Goal: Information Seeking & Learning: Learn about a topic

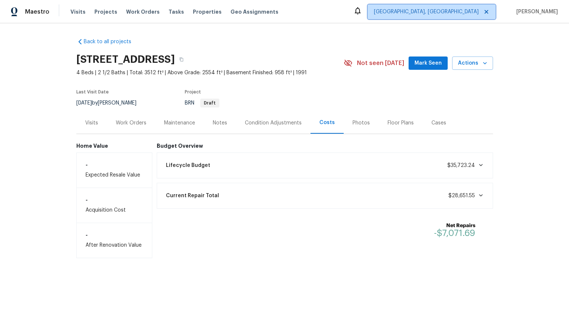
click at [479, 12] on span "[GEOGRAPHIC_DATA], [GEOGRAPHIC_DATA]" at bounding box center [426, 11] width 105 height 7
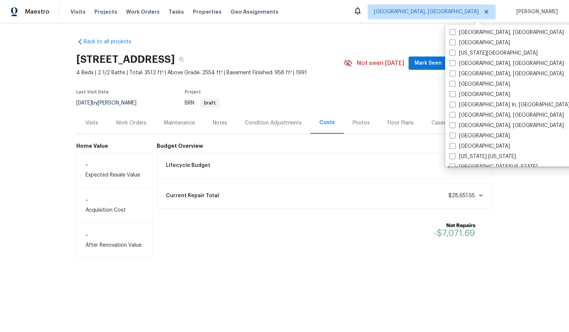
scroll to position [255, 0]
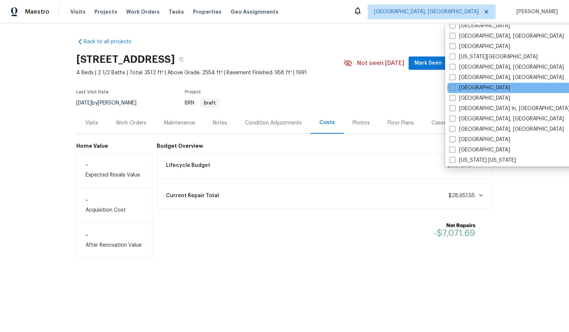
click at [485, 86] on div "Las Vegas" at bounding box center [522, 88] width 149 height 10
click at [468, 89] on label "Las Vegas" at bounding box center [480, 87] width 61 height 7
click at [455, 89] on input "Las Vegas" at bounding box center [452, 86] width 5 height 5
checkbox input "true"
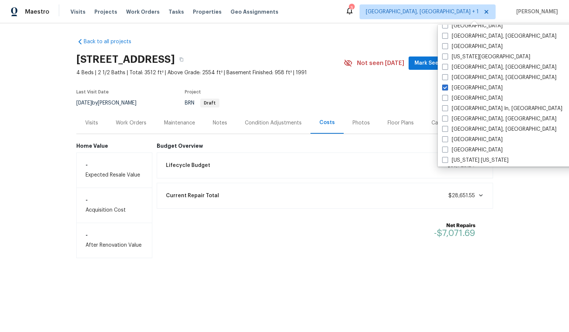
click at [334, 43] on div "Back to all projects 581 Congress Pkwy, Lawrenceville, GA 30044 4 Beds | 2 1/2 …" at bounding box center [284, 145] width 417 height 226
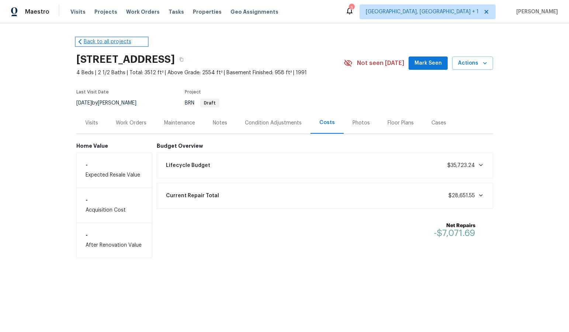
click at [83, 38] on link "Back to all projects" at bounding box center [111, 41] width 71 height 7
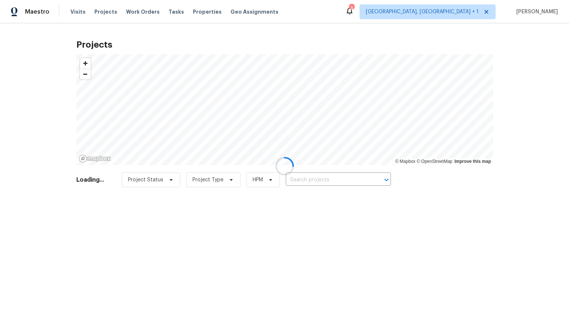
click at [304, 182] on div at bounding box center [284, 166] width 569 height 332
click at [309, 179] on div at bounding box center [284, 166] width 569 height 332
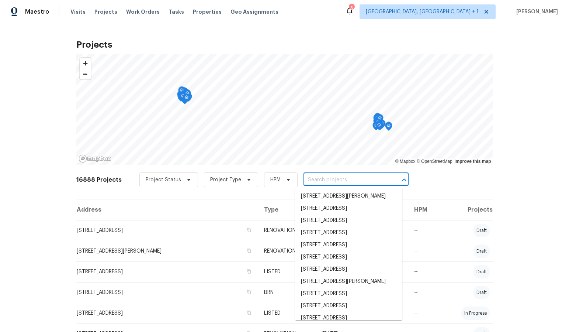
click at [308, 178] on input "text" at bounding box center [346, 179] width 85 height 11
paste input "[STREET_ADDRESS]"
type input "[STREET_ADDRESS]"
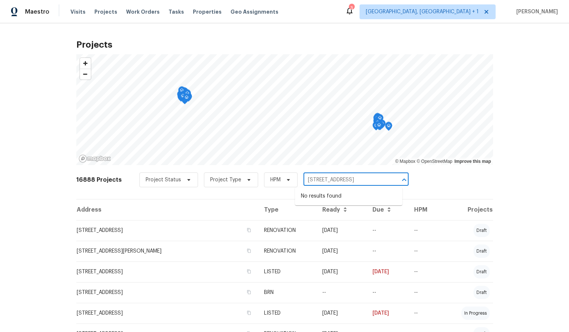
click at [308, 178] on input "[STREET_ADDRESS]" at bounding box center [346, 179] width 85 height 11
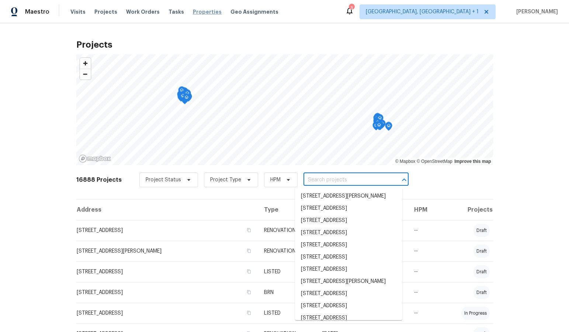
click at [196, 12] on span "Properties" at bounding box center [207, 11] width 29 height 7
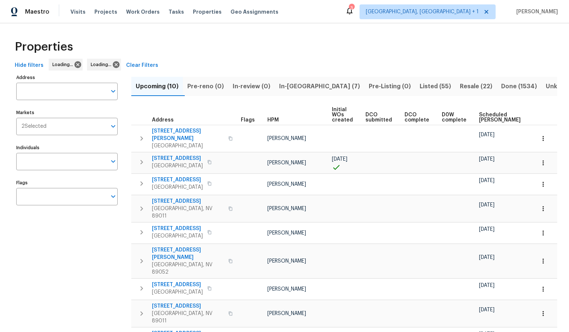
click at [31, 88] on input "Address" at bounding box center [61, 91] width 90 height 17
click at [38, 92] on input "Address" at bounding box center [61, 91] width 90 height 17
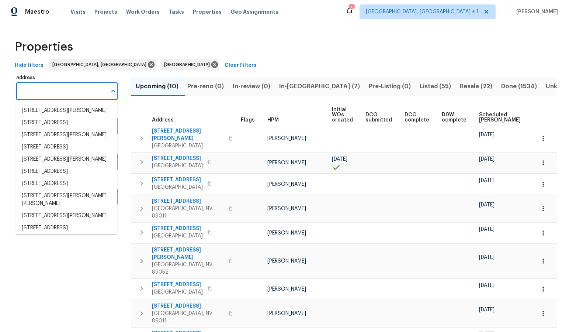
paste input "[STREET_ADDRESS]"
type input "[STREET_ADDRESS]"
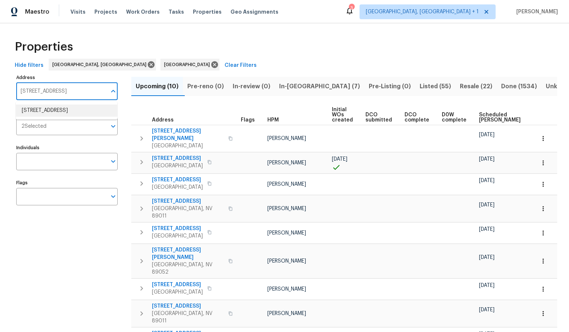
click at [51, 115] on li "5235 Caspian Springs Dr Unit 101 Las Vegas NV 89120" at bounding box center [66, 110] width 101 height 12
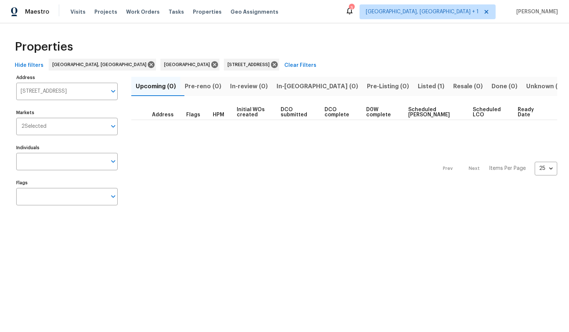
click at [418, 89] on span "Listed (1)" at bounding box center [431, 86] width 27 height 10
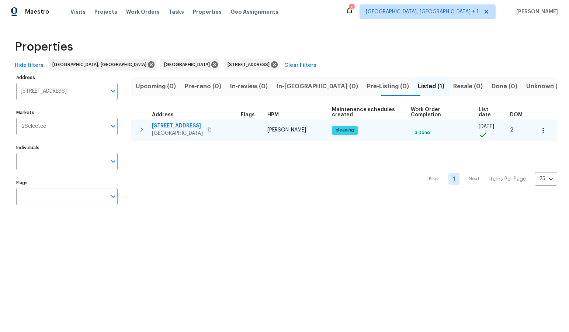
click at [203, 123] on span "[STREET_ADDRESS]" at bounding box center [177, 125] width 51 height 7
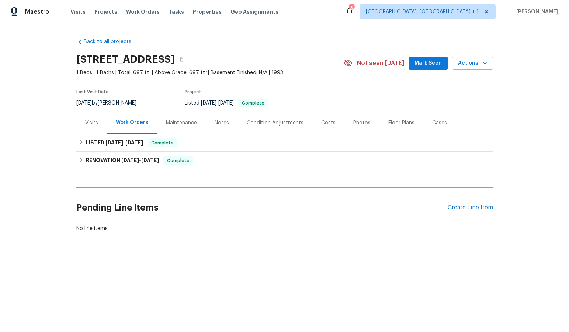
click at [329, 127] on div "Costs" at bounding box center [328, 122] width 14 height 7
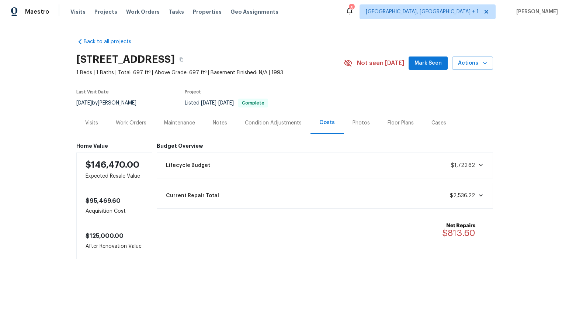
click at [266, 204] on div "Current Repair Total $2,536.22" at bounding box center [325, 195] width 327 height 16
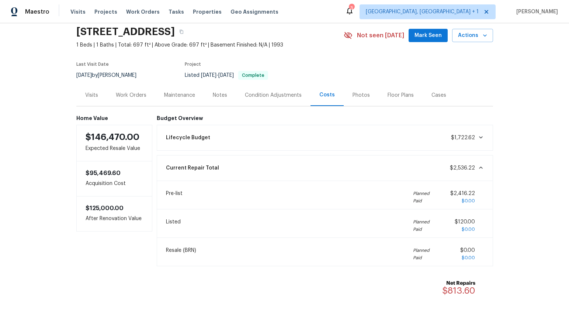
scroll to position [45, 0]
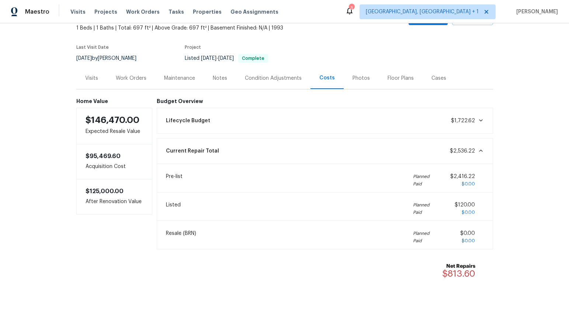
click at [335, 129] on div "Lifecycle Budget $1,722.62" at bounding box center [325, 121] width 327 height 16
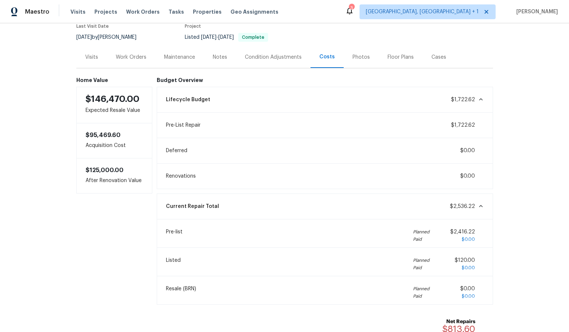
scroll to position [56, 0]
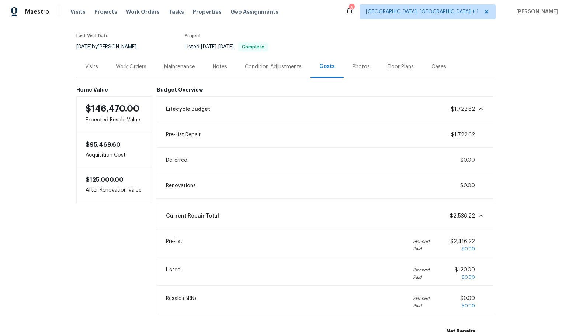
click at [263, 70] on div "Condition Adjustments" at bounding box center [273, 66] width 57 height 7
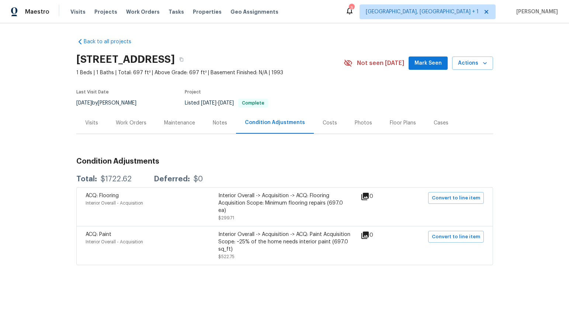
click at [210, 134] on div "Notes" at bounding box center [220, 123] width 32 height 22
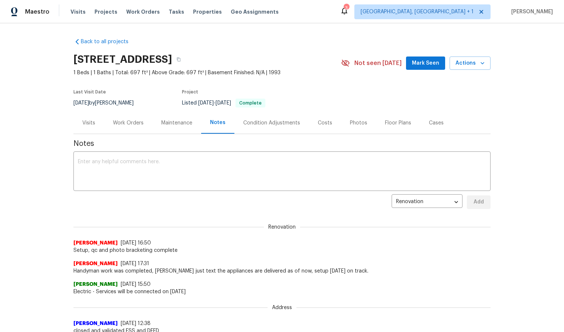
click at [341, 131] on div "Photos" at bounding box center [358, 123] width 35 height 22
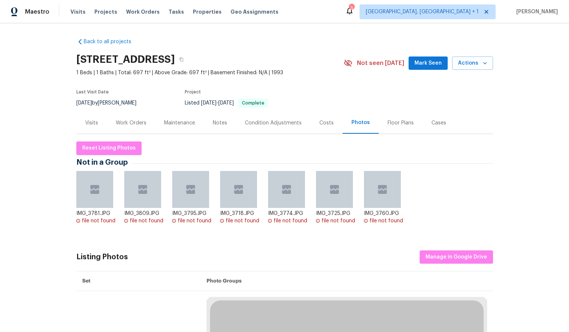
click at [320, 127] on div "Costs" at bounding box center [327, 122] width 14 height 7
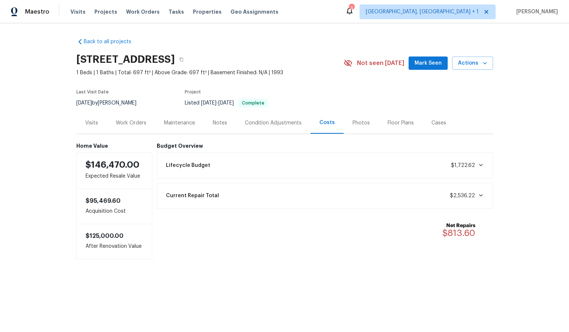
click at [347, 171] on div "Lifecycle Budget $1,722.62" at bounding box center [325, 165] width 327 height 16
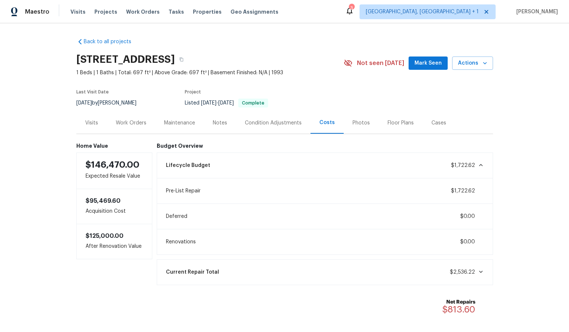
click at [353, 127] on div "Photos" at bounding box center [361, 122] width 17 height 7
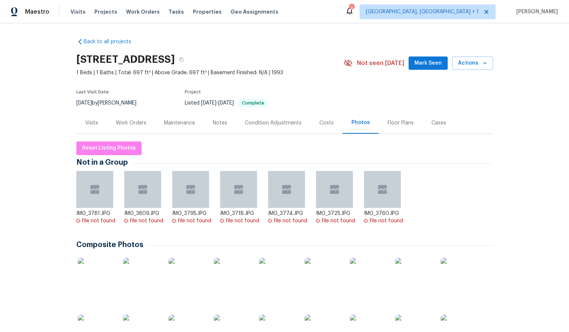
click at [324, 127] on div "Costs" at bounding box center [327, 122] width 14 height 7
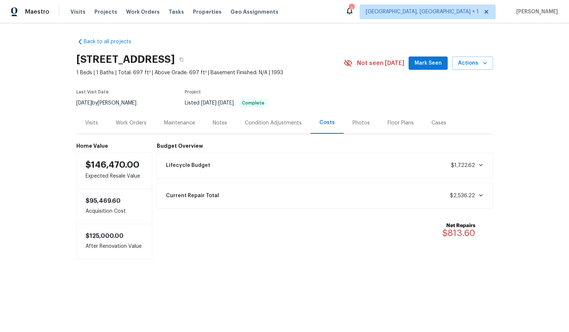
click at [131, 127] on div "Work Orders" at bounding box center [131, 122] width 31 height 7
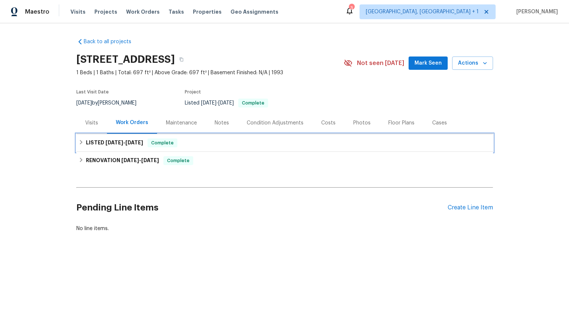
click at [99, 147] on h6 "LISTED 9/12/25 - 9/13/25" at bounding box center [114, 142] width 57 height 9
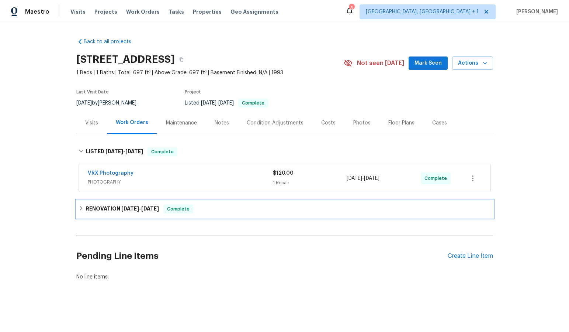
click at [92, 213] on h6 "RENOVATION [DATE] - [DATE]" at bounding box center [122, 208] width 73 height 9
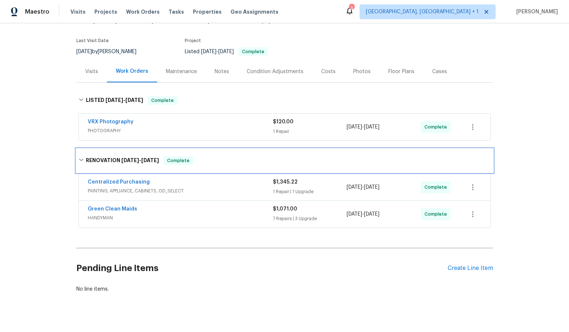
scroll to position [55, 0]
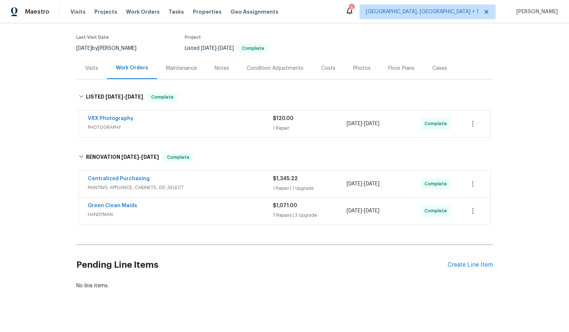
click at [317, 209] on div "$1,071.00" at bounding box center [310, 205] width 74 height 7
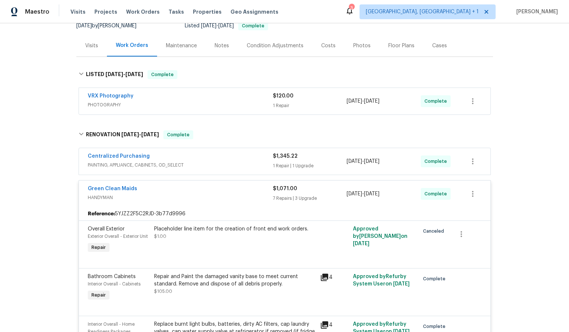
scroll to position [62, 0]
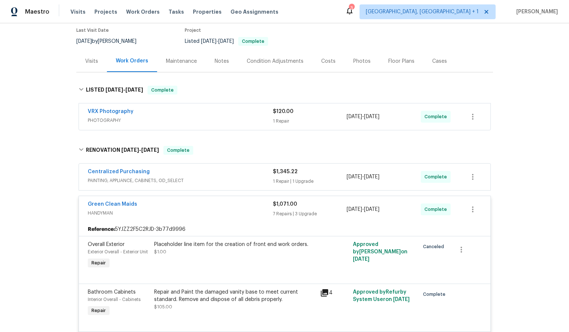
click at [234, 184] on span "PAINTING, APPLIANCE, CABINETS, OD_SELECT" at bounding box center [180, 180] width 185 height 7
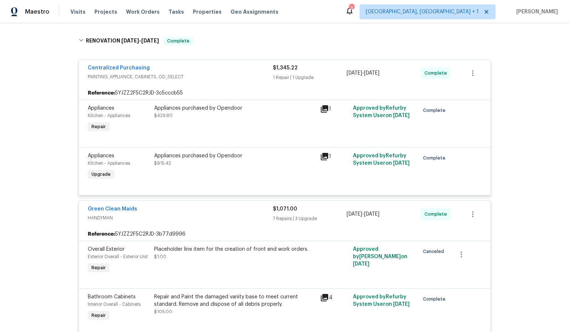
scroll to position [196, 0]
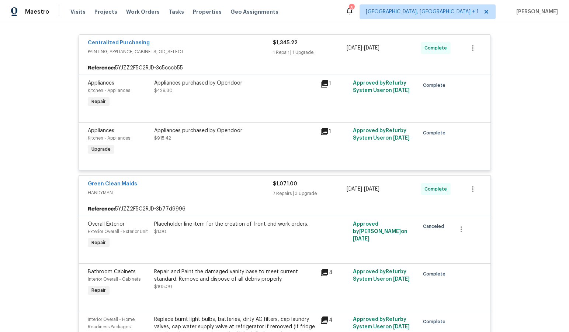
click at [322, 87] on icon at bounding box center [324, 83] width 7 height 7
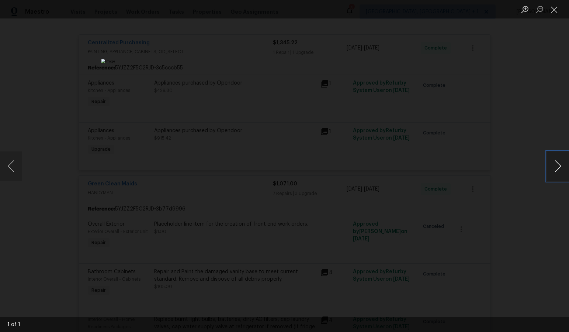
click at [558, 169] on button "Next image" at bounding box center [558, 166] width 22 height 30
click at [553, 10] on button "Close lightbox" at bounding box center [554, 9] width 15 height 13
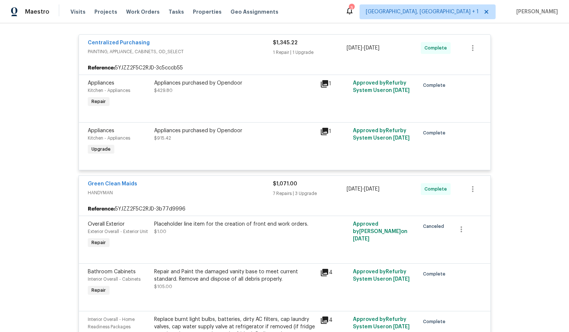
click at [320, 136] on icon at bounding box center [324, 131] width 9 height 9
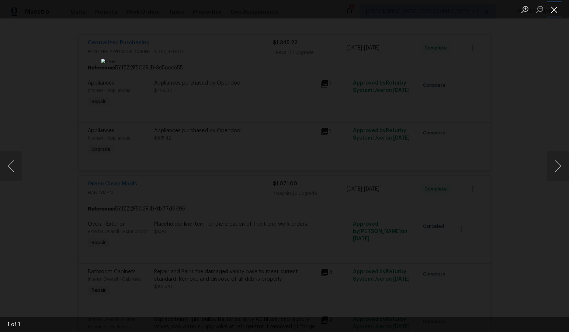
click at [552, 12] on button "Close lightbox" at bounding box center [554, 9] width 15 height 13
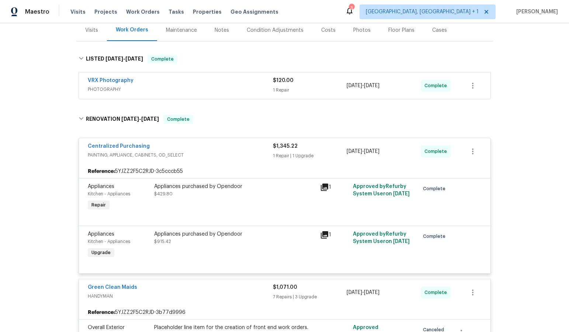
scroll to position [90, 0]
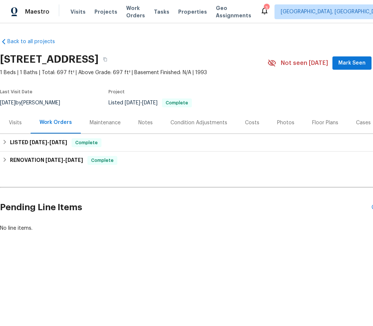
click at [107, 127] on div "Maintenance" at bounding box center [105, 122] width 31 height 7
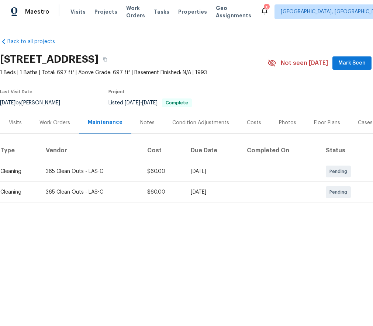
click at [249, 127] on div "Costs" at bounding box center [254, 122] width 14 height 7
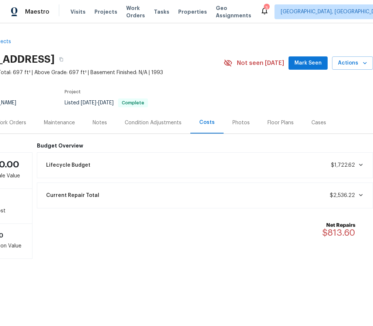
scroll to position [0, 49]
click at [314, 204] on div "Current Repair Total $2,536.22" at bounding box center [205, 195] width 327 height 16
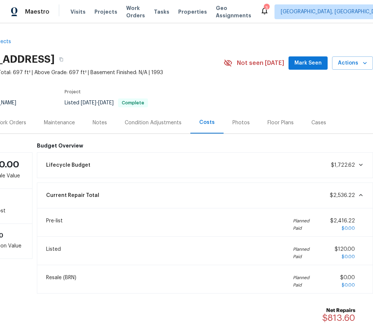
scroll to position [63, 49]
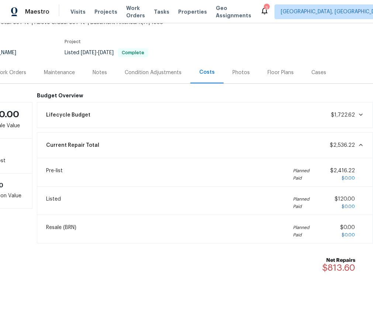
click at [280, 137] on div "Current Repair Total $2,536.22" at bounding box center [205, 145] width 327 height 16
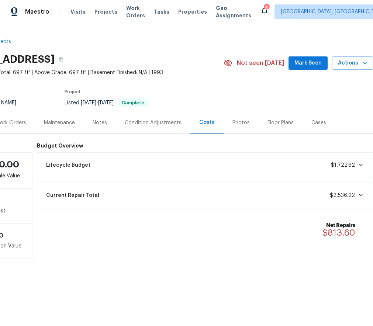
click at [272, 173] on div "Lifecycle Budget $1,722.62" at bounding box center [205, 165] width 327 height 16
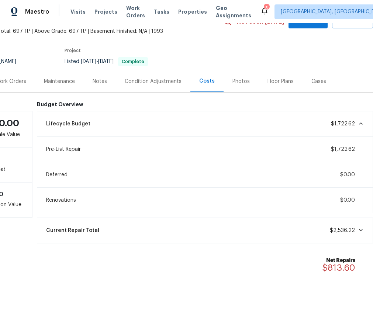
scroll to position [44, 49]
click at [289, 131] on div "Lifecycle Budget $1,722.62" at bounding box center [205, 124] width 327 height 16
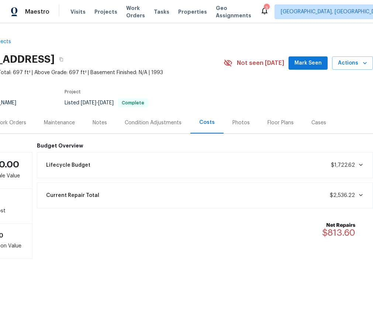
click at [291, 204] on div "Current Repair Total $2,536.22" at bounding box center [205, 195] width 327 height 16
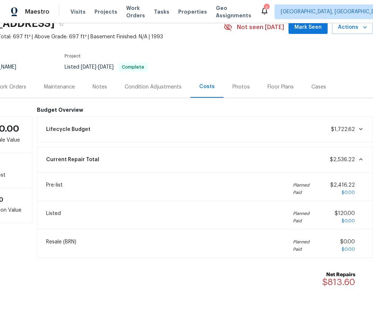
scroll to position [63, 49]
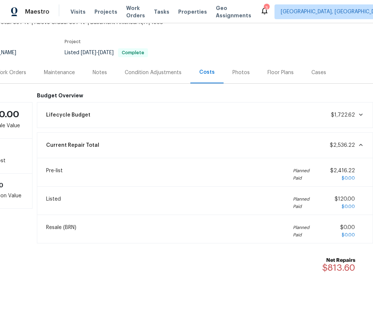
click at [279, 146] on div "Current Repair Total $2,536.22" at bounding box center [205, 145] width 327 height 16
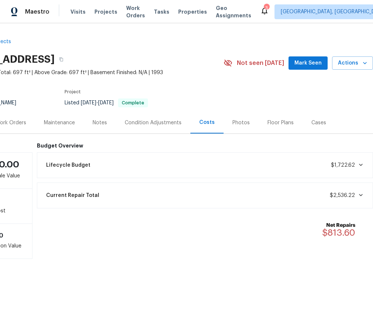
click at [239, 204] on div "Current Repair Total $2,536.22" at bounding box center [205, 195] width 327 height 16
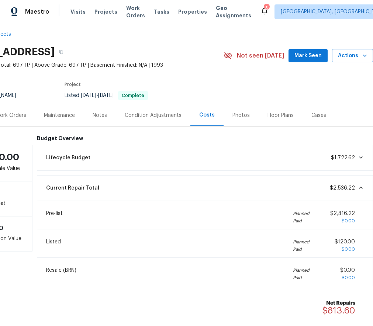
scroll to position [58, 49]
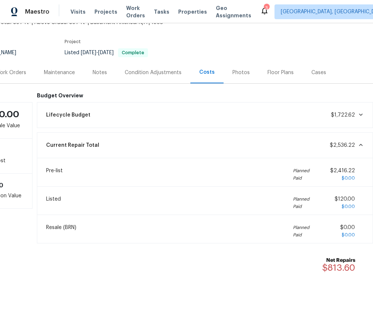
click at [349, 145] on span "$2,536.22" at bounding box center [342, 145] width 25 height 5
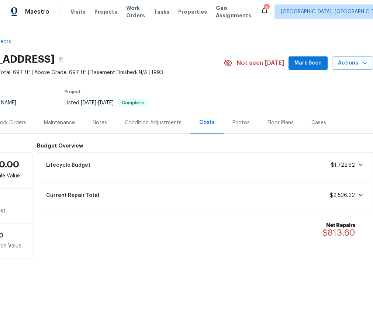
click at [275, 127] on div "Floor Plans" at bounding box center [281, 122] width 26 height 7
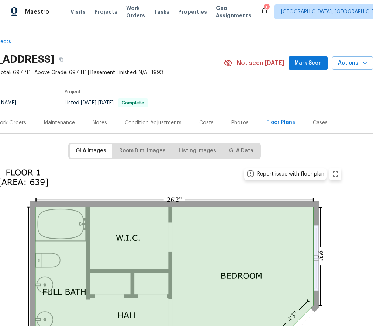
click at [242, 130] on div "Photos" at bounding box center [240, 123] width 35 height 22
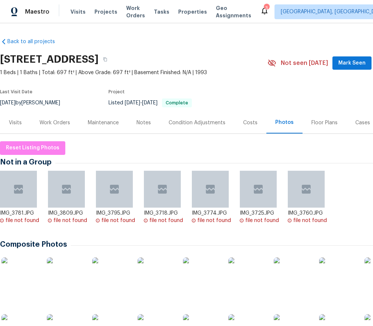
click at [72, 280] on img at bounding box center [65, 276] width 37 height 37
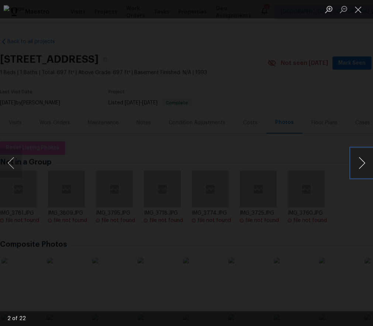
click at [363, 162] on button "Next image" at bounding box center [362, 163] width 22 height 30
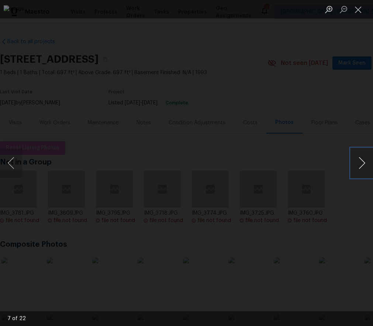
click at [363, 162] on button "Next image" at bounding box center [362, 163] width 22 height 30
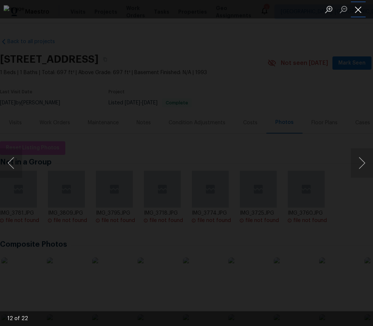
click at [361, 11] on button "Close lightbox" at bounding box center [358, 9] width 15 height 13
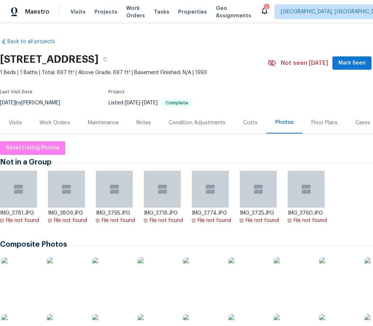
click at [55, 127] on div "Work Orders" at bounding box center [54, 122] width 31 height 7
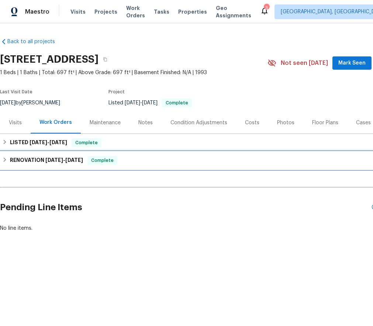
click at [23, 165] on h6 "RENOVATION [DATE] - [DATE]" at bounding box center [46, 160] width 73 height 9
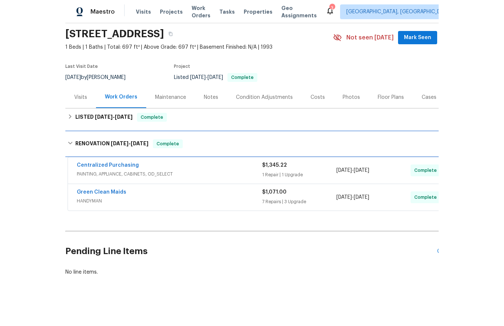
scroll to position [31, 0]
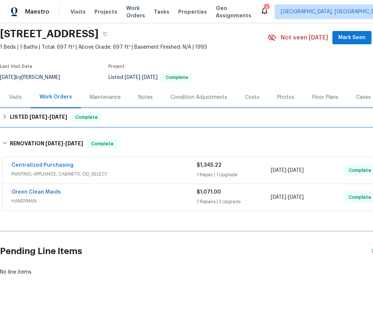
click at [39, 120] on span "[DATE]" at bounding box center [39, 116] width 18 height 5
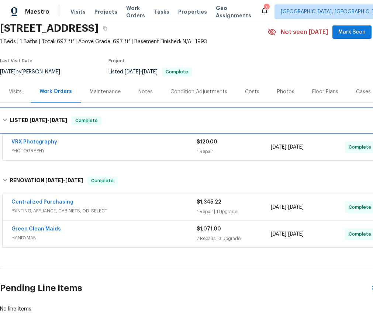
click at [39, 123] on span "[DATE]" at bounding box center [39, 120] width 18 height 5
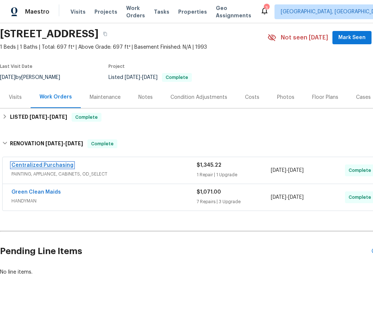
click at [50, 168] on link "Centralized Purchasing" at bounding box center [42, 165] width 62 height 5
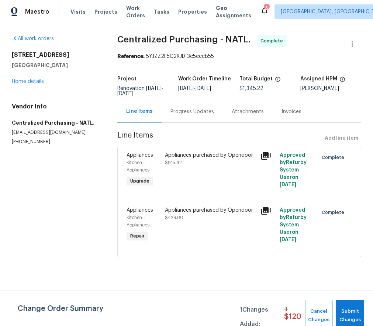
click at [173, 229] on div "Appliances purchased by Opendoor $429.80" at bounding box center [211, 224] width 96 height 41
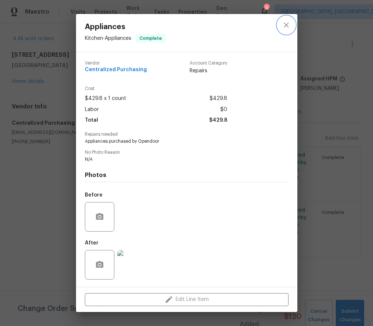
click at [283, 27] on icon "close" at bounding box center [286, 25] width 9 height 9
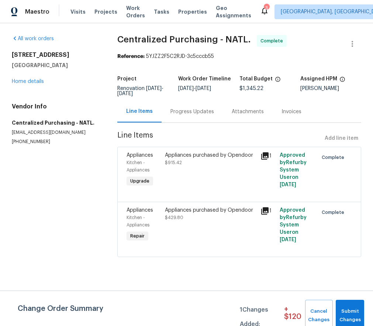
click at [193, 218] on div "Appliances purchased by Opendoor $429.80" at bounding box center [211, 214] width 92 height 15
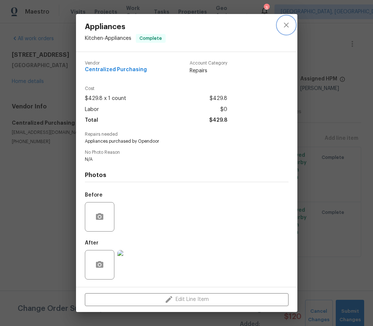
click at [284, 26] on icon "close" at bounding box center [286, 25] width 9 height 9
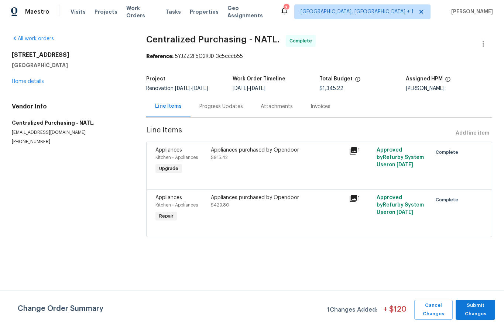
click at [218, 109] on div "Progress Updates" at bounding box center [221, 106] width 44 height 7
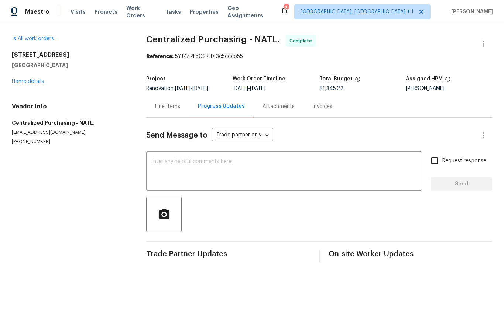
click at [265, 109] on div "Attachments" at bounding box center [278, 106] width 32 height 7
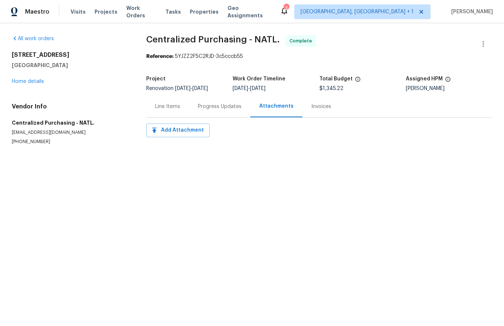
click at [320, 111] on div "Invoices" at bounding box center [321, 107] width 38 height 22
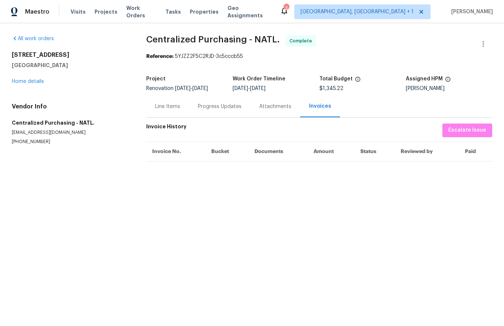
click at [165, 107] on div "Line Items" at bounding box center [167, 106] width 25 height 7
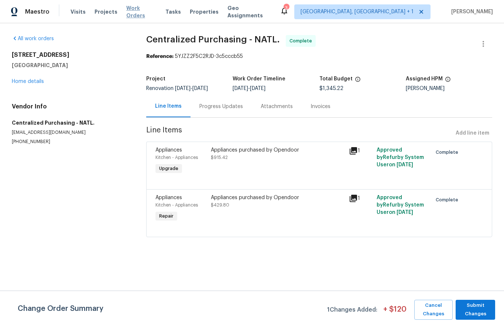
click at [133, 14] on span "Work Orders" at bounding box center [141, 11] width 30 height 15
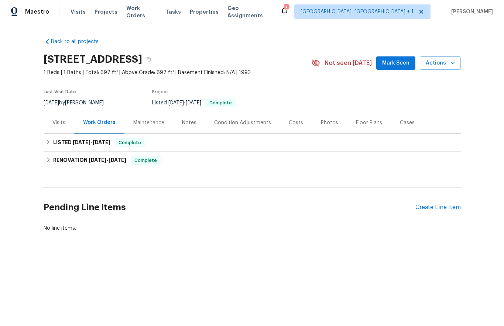
click at [400, 127] on div "Cases" at bounding box center [407, 122] width 15 height 7
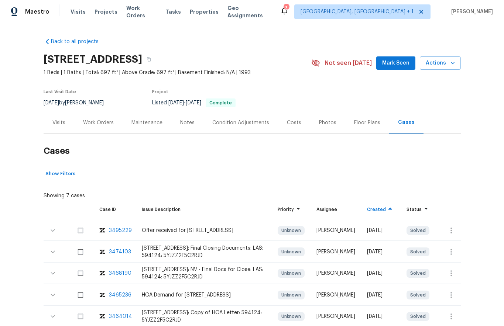
click at [320, 127] on div "Photos" at bounding box center [327, 122] width 17 height 7
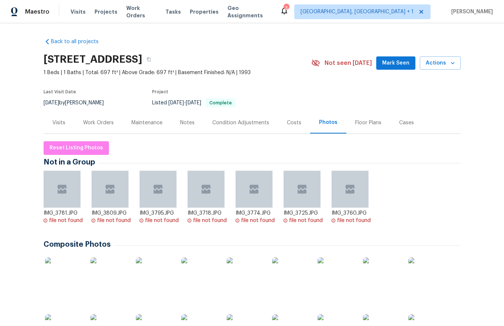
click at [355, 127] on div "Floor Plans" at bounding box center [368, 122] width 26 height 7
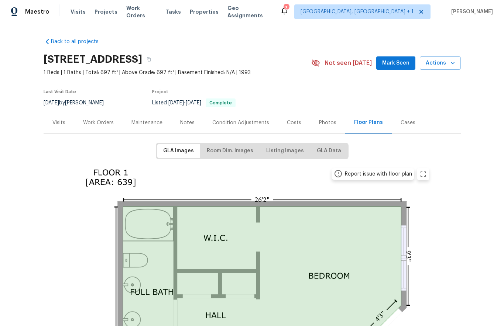
click at [292, 127] on div "Costs" at bounding box center [294, 122] width 14 height 7
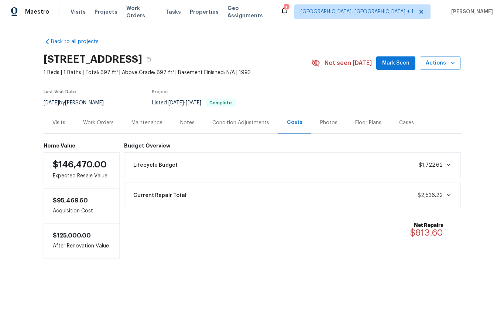
click at [320, 127] on div "Photos" at bounding box center [328, 122] width 17 height 7
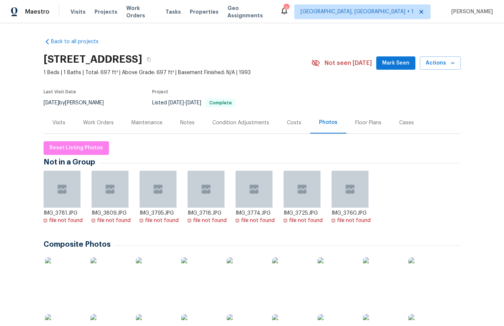
click at [360, 127] on div "Floor Plans" at bounding box center [368, 122] width 26 height 7
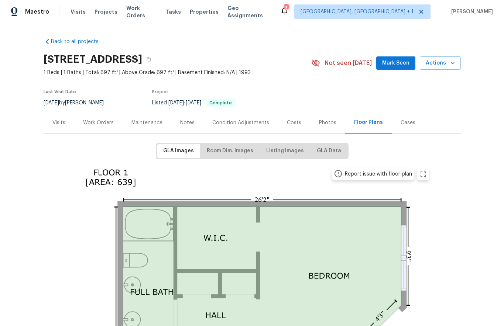
click at [400, 127] on div "Cases" at bounding box center [407, 122] width 15 height 7
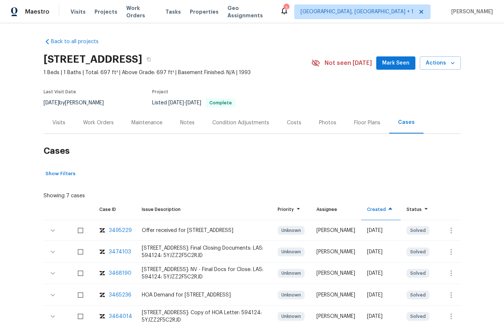
click at [180, 127] on div "Notes" at bounding box center [187, 122] width 14 height 7
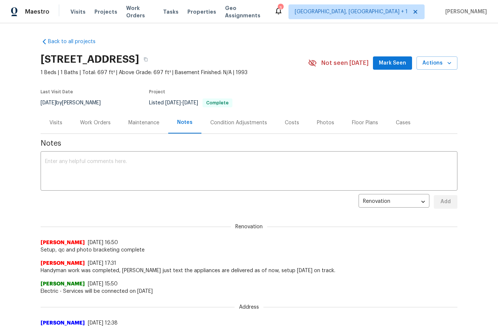
click at [143, 127] on div "Maintenance" at bounding box center [143, 122] width 31 height 7
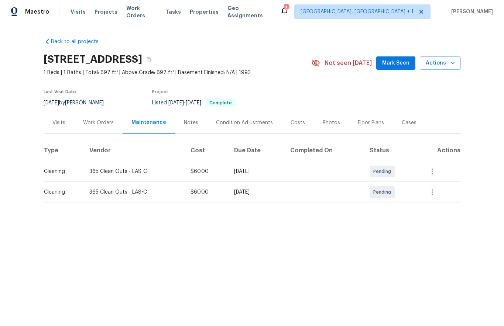
click at [109, 127] on div "Work Orders" at bounding box center [98, 122] width 31 height 7
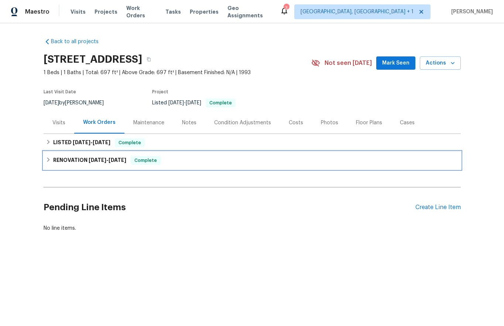
click at [83, 164] on h6 "RENOVATION [DATE] - [DATE]" at bounding box center [89, 160] width 73 height 9
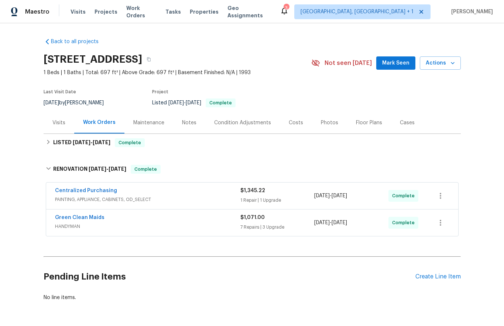
click at [230, 230] on span "HANDYMAN" at bounding box center [147, 226] width 185 height 7
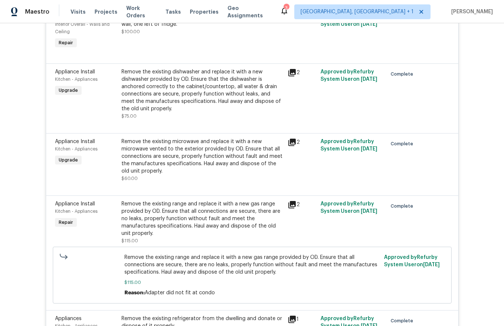
scroll to position [574, 0]
